Goal: Task Accomplishment & Management: Manage account settings

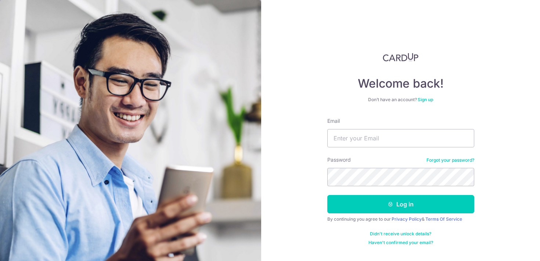
type input "[EMAIL_ADDRESS][DOMAIN_NAME]"
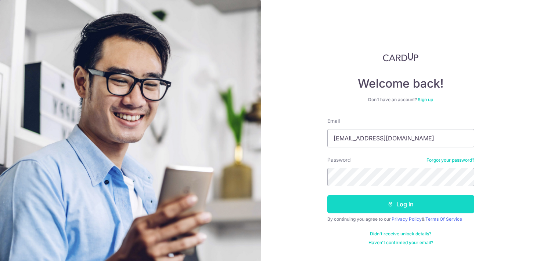
click at [394, 209] on button "Log in" at bounding box center [400, 204] width 147 height 18
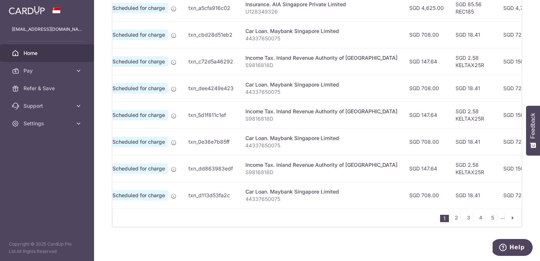
scroll to position [306, 0]
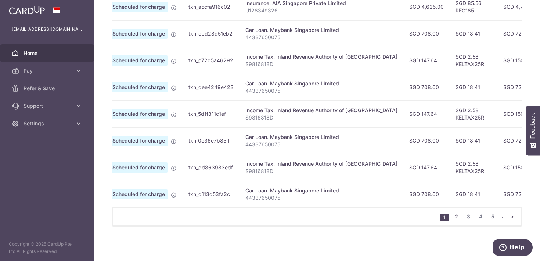
click at [456, 217] on link "2" at bounding box center [456, 217] width 9 height 9
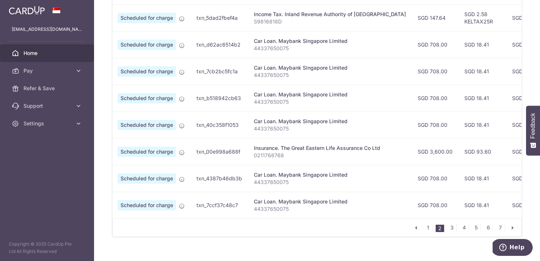
scroll to position [296, 0]
click at [448, 227] on link "3" at bounding box center [451, 227] width 9 height 9
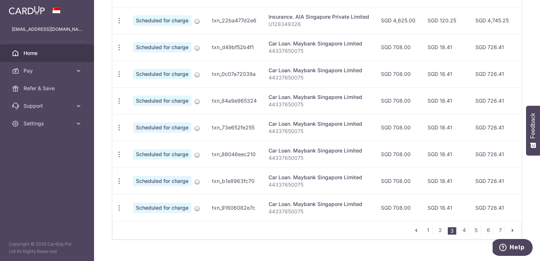
scroll to position [293, 0]
click at [430, 230] on link "1" at bounding box center [427, 230] width 9 height 9
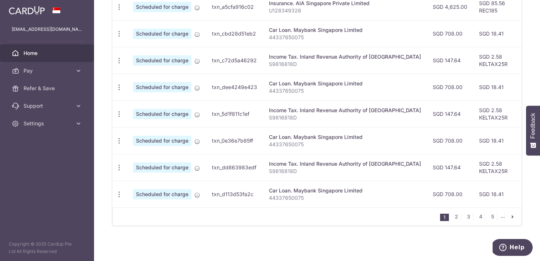
scroll to position [172, 0]
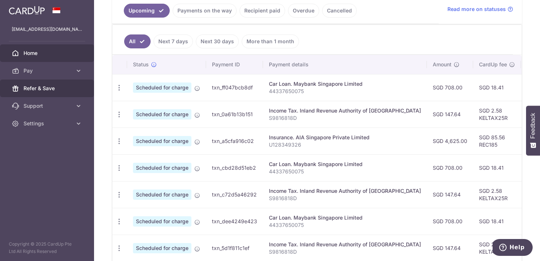
click at [61, 89] on span "Refer & Save" at bounding box center [48, 88] width 48 height 7
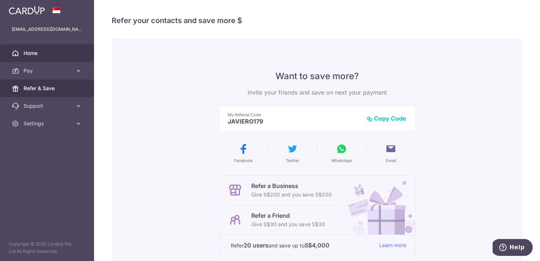
click at [59, 56] on span "Home" at bounding box center [48, 53] width 48 height 7
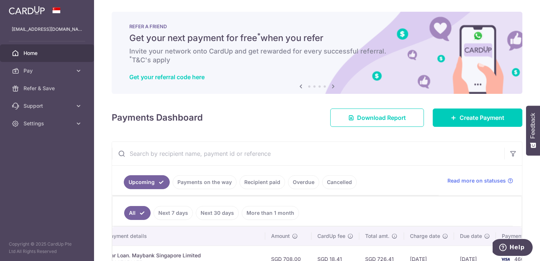
scroll to position [306, 0]
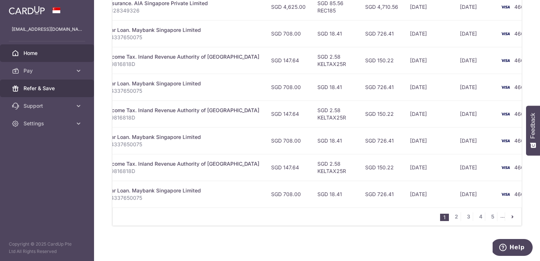
click at [70, 90] on span "Refer & Save" at bounding box center [48, 88] width 48 height 7
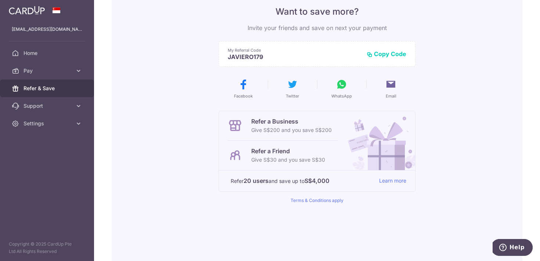
scroll to position [63, 0]
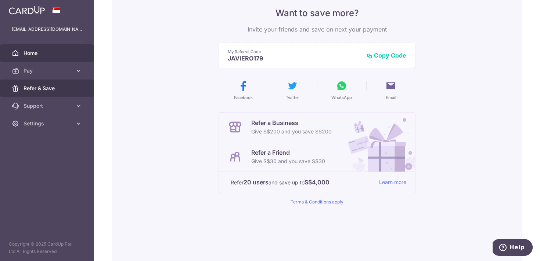
click at [70, 57] on span "Home" at bounding box center [48, 53] width 48 height 7
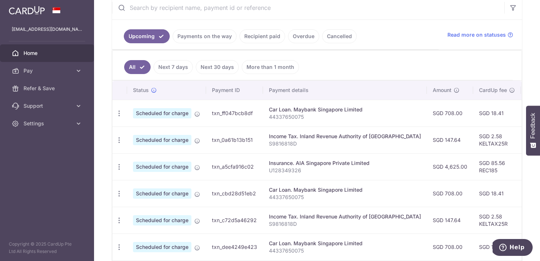
scroll to position [0, 41]
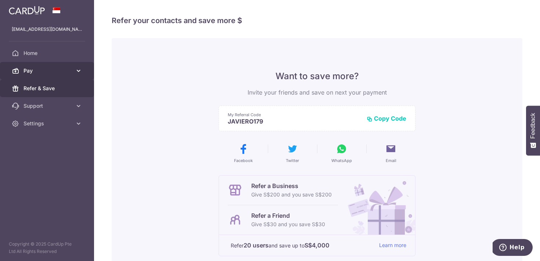
click at [69, 64] on link "Pay" at bounding box center [47, 71] width 94 height 18
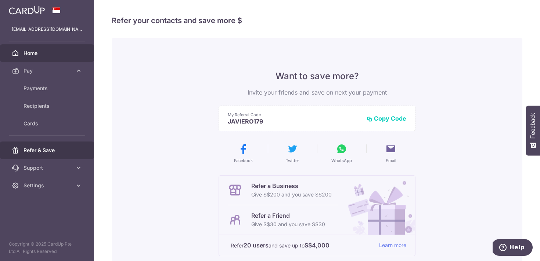
click at [79, 51] on link "Home" at bounding box center [47, 53] width 94 height 18
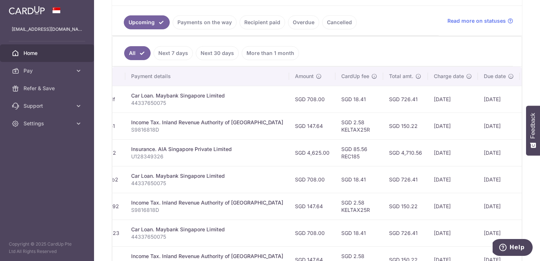
scroll to position [0, 139]
click at [51, 91] on span "Refer & Save" at bounding box center [48, 88] width 48 height 7
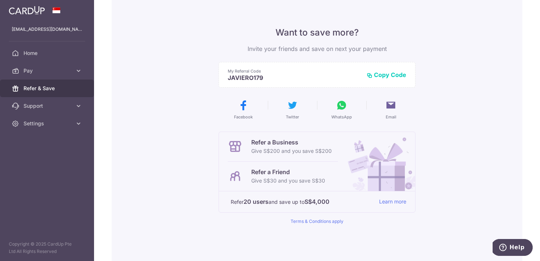
scroll to position [47, 0]
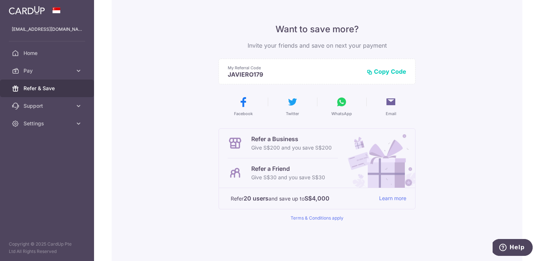
click at [383, 75] on button "Copy Code" at bounding box center [387, 71] width 40 height 7
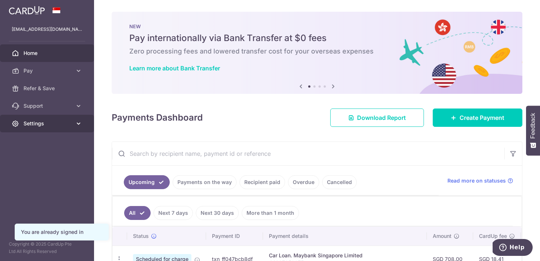
click at [68, 124] on span "Settings" at bounding box center [48, 123] width 48 height 7
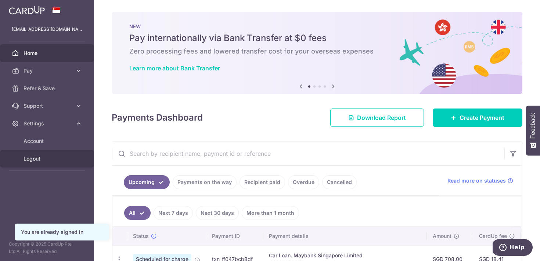
click at [45, 158] on span "Logout" at bounding box center [48, 158] width 48 height 7
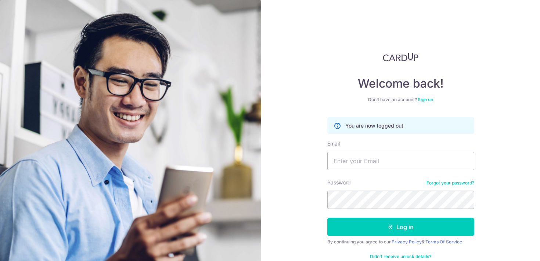
click at [427, 100] on link "Sign up" at bounding box center [425, 100] width 15 height 6
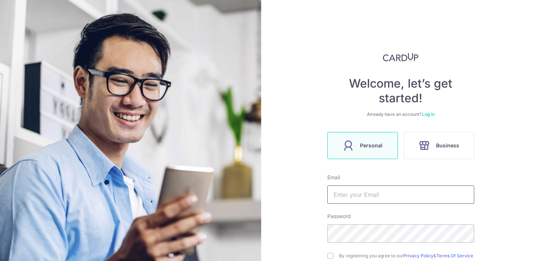
click at [388, 191] on input "text" at bounding box center [400, 195] width 147 height 18
type input "[EMAIL_ADDRESS][DOMAIN_NAME]"
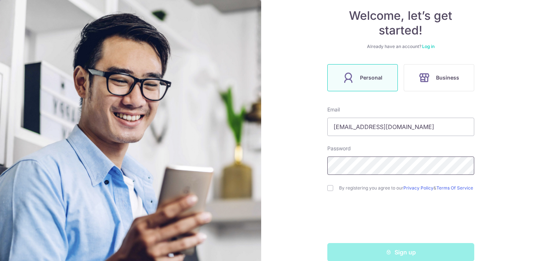
scroll to position [73, 0]
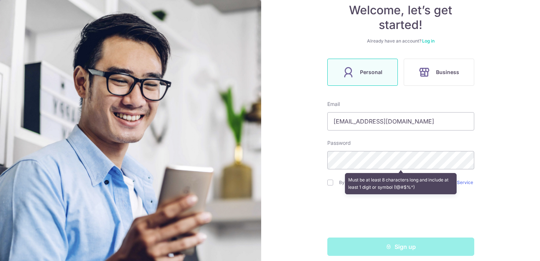
click at [329, 183] on div "Must be at least 8 characters long and include at least 1 digit or symbol (!@#$…" at bounding box center [400, 183] width 147 height 27
click at [327, 185] on div "Must be at least 8 characters long and include at least 1 digit or symbol (!@#$…" at bounding box center [400, 183] width 147 height 27
click at [331, 185] on div "Must be at least 8 characters long and include at least 1 digit or symbol (!@#$…" at bounding box center [400, 183] width 147 height 27
click at [317, 165] on div "Welcome, let’s get started! Already have an account? Log in Personal Business E…" at bounding box center [400, 130] width 279 height 261
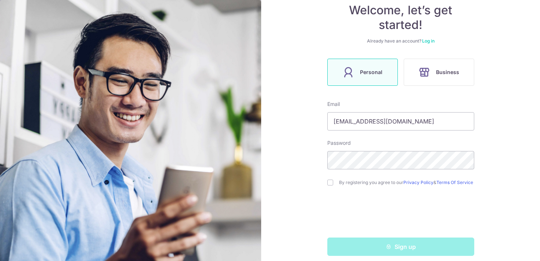
click at [333, 185] on div "By registering you agree to our Privacy Policy & Terms Of Service" at bounding box center [400, 182] width 147 height 9
click at [331, 185] on input "checkbox" at bounding box center [330, 183] width 6 height 6
checkbox input "true"
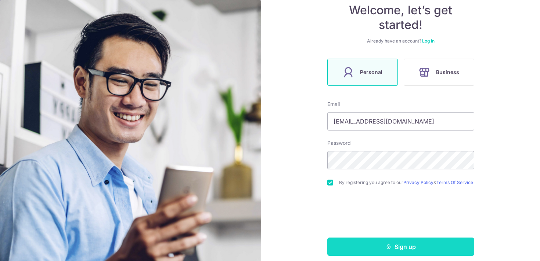
click at [413, 250] on button "Sign up" at bounding box center [400, 247] width 147 height 18
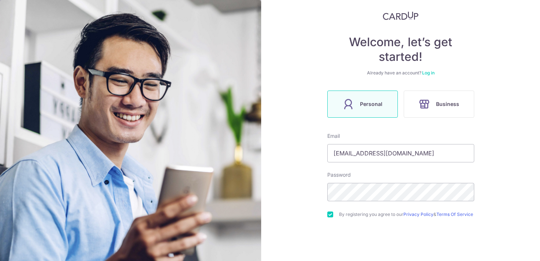
scroll to position [83, 0]
